Goal: Understand process/instructions

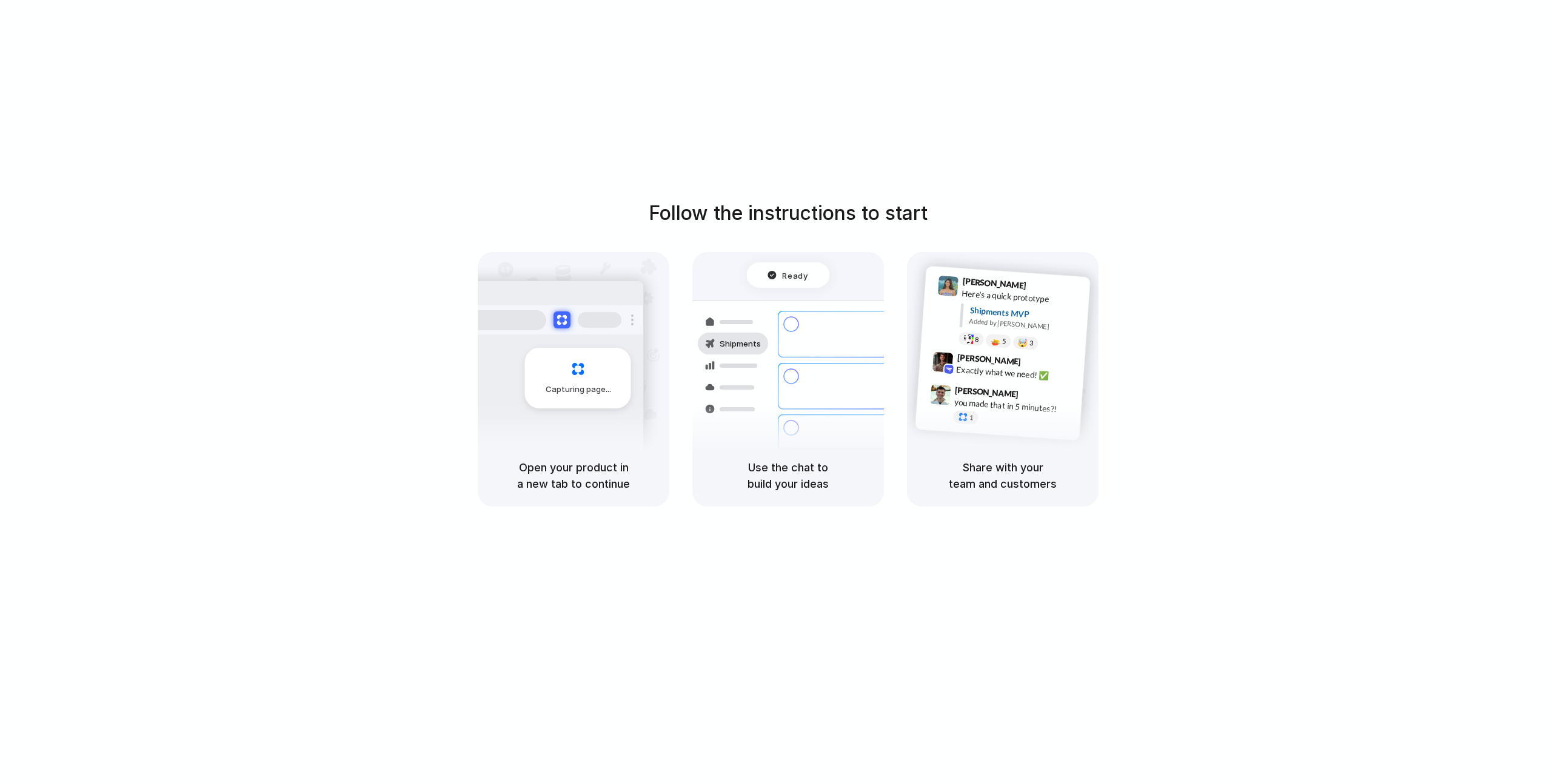
click at [471, 397] on div "Follow the instructions to start Capturing page Open your product in a new tab …" at bounding box center [788, 352] width 1552 height 308
click at [606, 292] on div "Capturing page" at bounding box center [553, 374] width 183 height 186
click at [707, 314] on div at bounding box center [733, 322] width 70 height 22
drag, startPoint x: 948, startPoint y: 216, endPoint x: 688, endPoint y: 455, distance: 353.2
click at [947, 216] on div "Follow the instructions to start Capturing page Open your product in a new tab …" at bounding box center [788, 352] width 1552 height 308
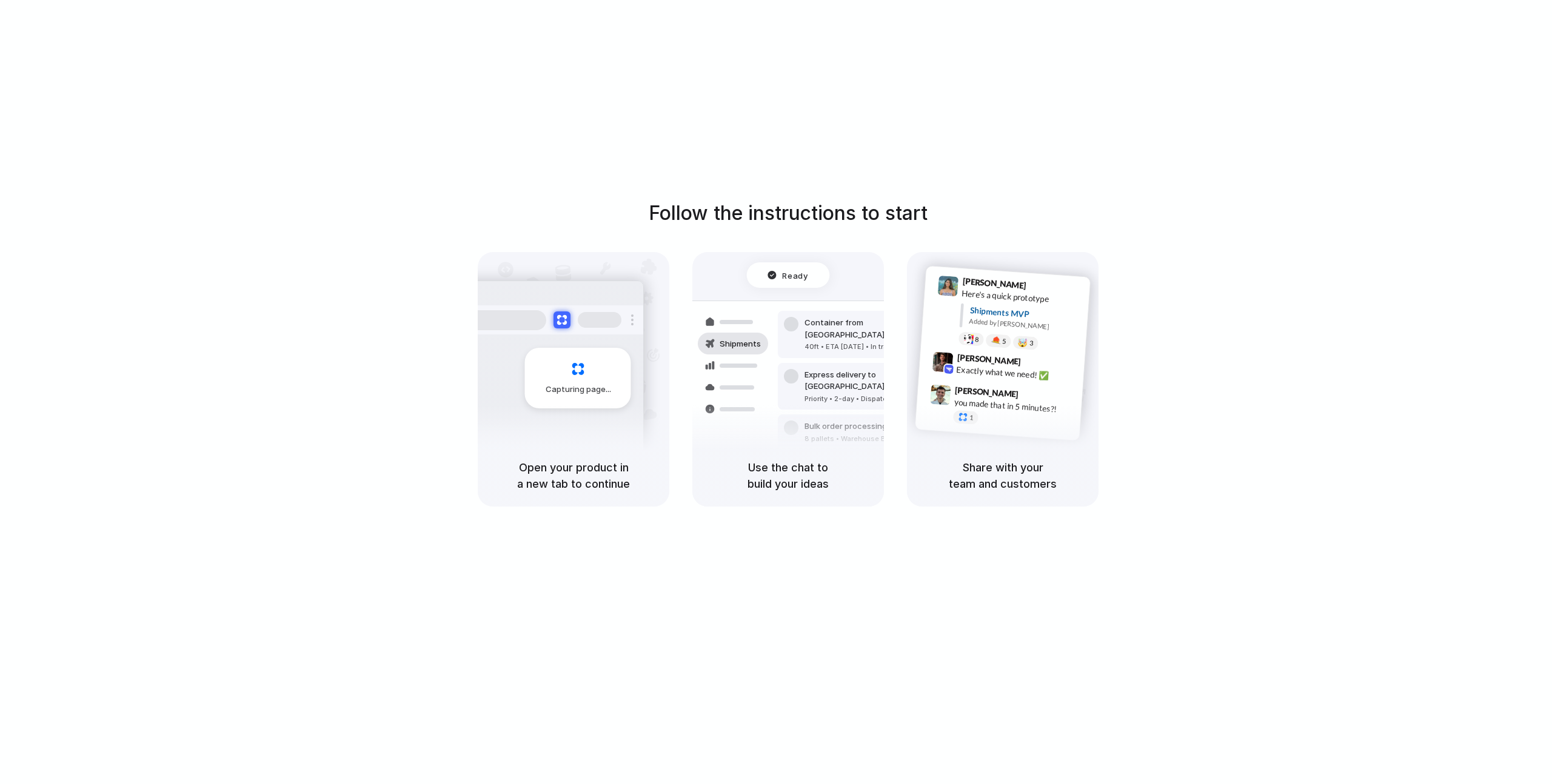
click at [544, 518] on div "Follow the instructions to start Capturing page Open your product in a new tab …" at bounding box center [788, 404] width 1577 height 809
click at [544, 518] on div "Follow the instructions to start Capturing page Open your product in a new tab …" at bounding box center [788, 404] width 1577 height 809
click at [577, 391] on span "Capturing page" at bounding box center [579, 390] width 67 height 12
click at [762, 205] on h1 "Follow the instructions to start" at bounding box center [788, 213] width 279 height 29
click at [759, 209] on h1 "Follow the instructions to start" at bounding box center [788, 213] width 279 height 29
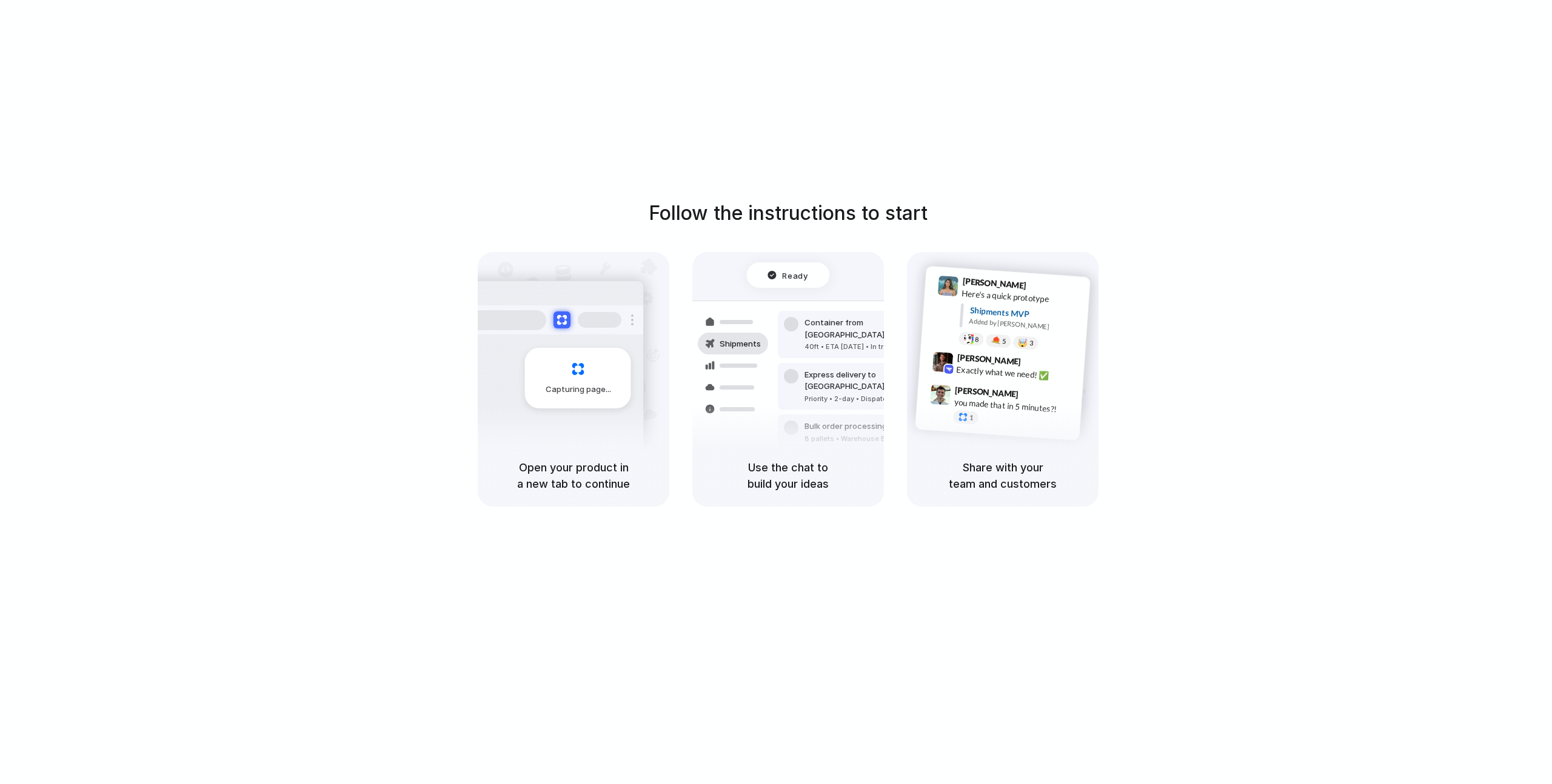
click at [600, 395] on div "Capturing page" at bounding box center [578, 378] width 106 height 61
drag, startPoint x: 595, startPoint y: 432, endPoint x: 593, endPoint y: 442, distance: 10.2
click at [594, 436] on div "Capturing page" at bounding box center [553, 374] width 183 height 186
